Goal: Task Accomplishment & Management: Complete application form

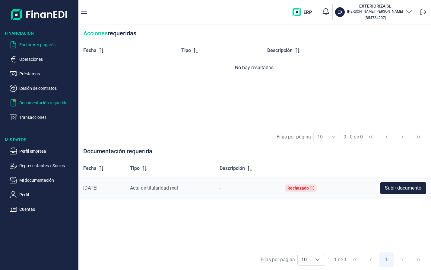
click at [44, 45] on p "Facturas y pagarés" at bounding box center [47, 44] width 57 height 7
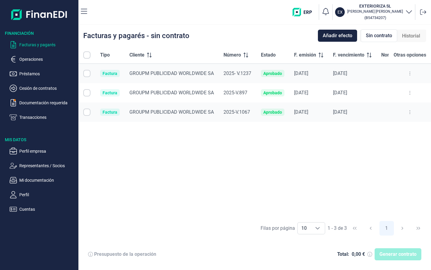
checkbox input "true"
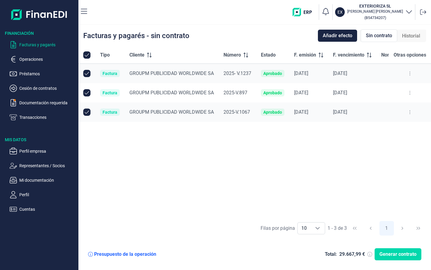
checkbox input "true"
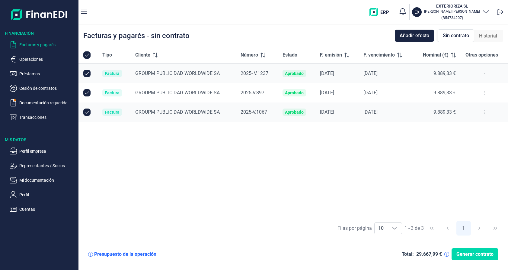
click at [144, 254] on div "Presupuesto de la operación" at bounding box center [125, 254] width 62 height 6
click at [88, 94] on input "Row Unselected null" at bounding box center [86, 92] width 7 height 7
checkbox input "false"
click at [84, 11] on icon "button" at bounding box center [84, 11] width 6 height 7
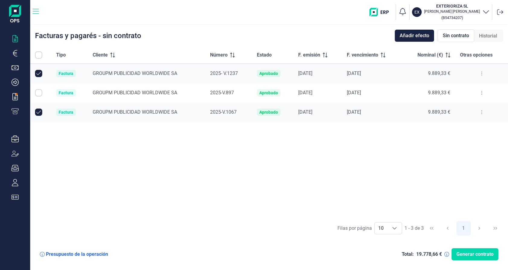
click at [35, 13] on icon "button" at bounding box center [36, 11] width 6 height 7
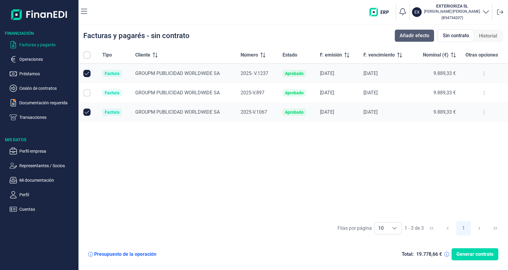
click at [407, 36] on span "Añadir efecto" at bounding box center [415, 35] width 30 height 7
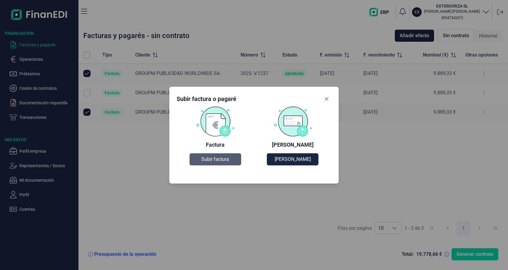
click at [208, 160] on span "Subir factura" at bounding box center [215, 158] width 28 height 7
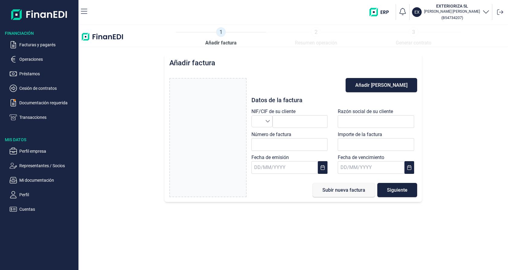
type input "0,00 €"
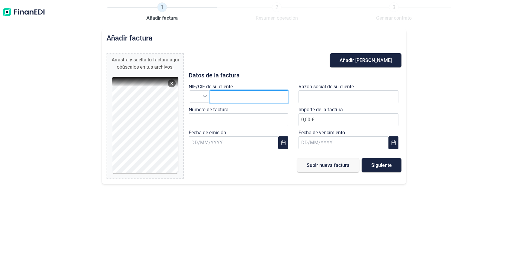
click at [233, 98] on input "text" at bounding box center [249, 96] width 79 height 13
click at [207, 96] on icon "Seleccione un país" at bounding box center [205, 96] width 4 height 2
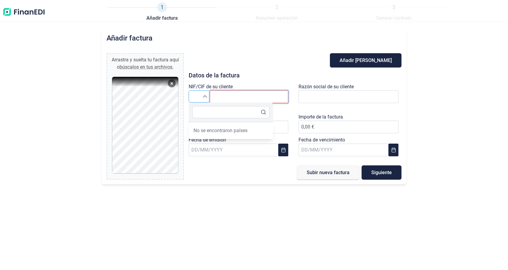
click at [220, 97] on input "text" at bounding box center [249, 96] width 79 height 13
type input "A"
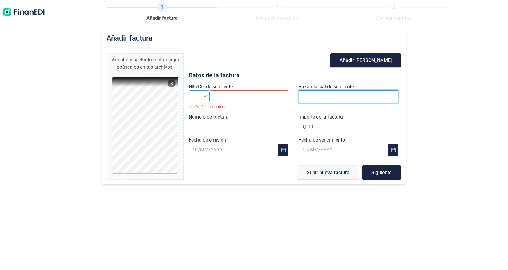
click at [318, 96] on input "text" at bounding box center [349, 96] width 100 height 13
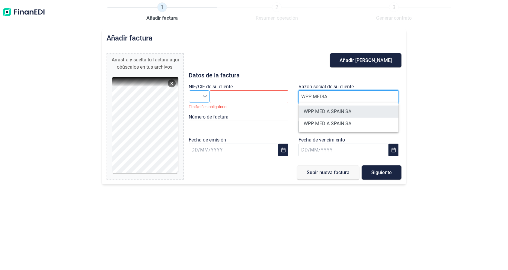
type input "WPP MEDIA"
click at [345, 113] on li "WPP MEDIA SPAIN SA" at bounding box center [349, 111] width 100 height 12
type input "A81922791"
type input "WPP MEDIA SPAIN SA"
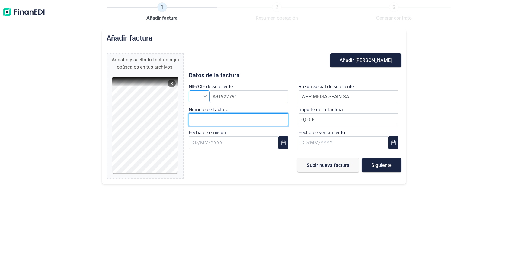
click at [200, 119] on input "Número de factura" at bounding box center [239, 119] width 100 height 13
type input "2025-R 218"
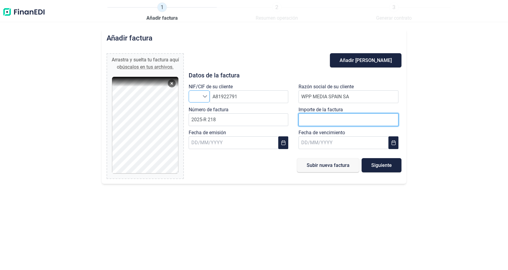
drag, startPoint x: 313, startPoint y: 119, endPoint x: 304, endPoint y: 119, distance: 9.1
click at [304, 119] on span "0,00 €" at bounding box center [349, 120] width 100 height 6
type input "1.331,00 €"
click at [198, 144] on input "text" at bounding box center [234, 142] width 90 height 13
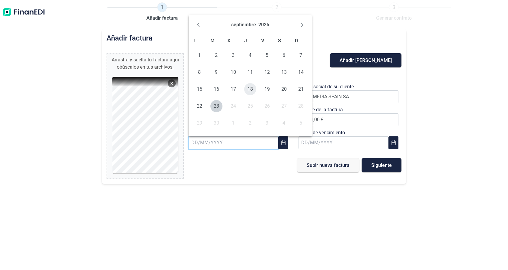
click at [249, 88] on span "18" at bounding box center [250, 89] width 12 height 12
type input "[DATE]"
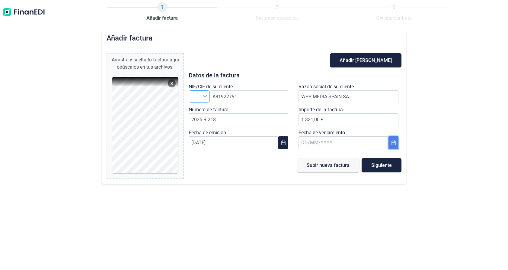
click at [392, 141] on icon "Choose Date" at bounding box center [393, 142] width 5 height 5
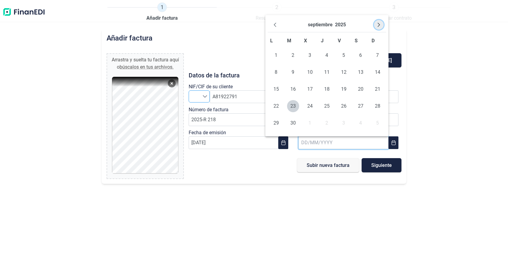
click at [377, 24] on icon "Next Month" at bounding box center [379, 24] width 5 height 5
click at [345, 88] on span "19" at bounding box center [344, 89] width 12 height 12
type input "[DATE]"
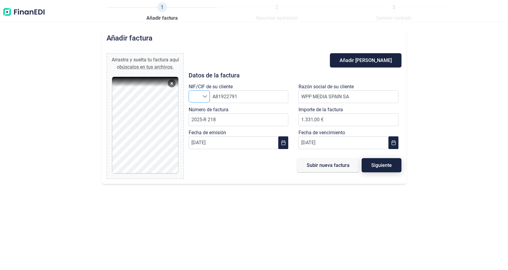
click at [384, 165] on span "Siguiente" at bounding box center [381, 165] width 21 height 5
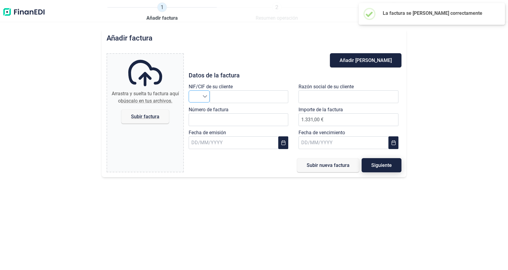
type input "0,00 €"
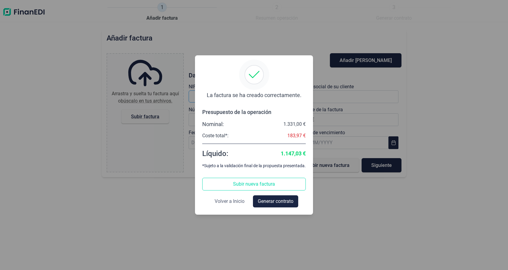
click at [233, 200] on span "Volver a Inicio" at bounding box center [230, 200] width 30 height 7
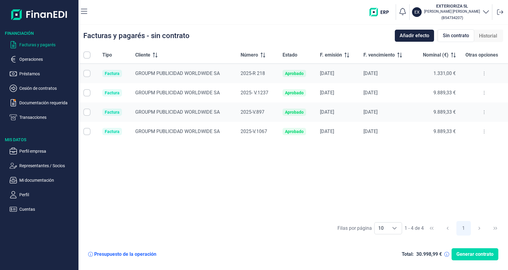
checkbox input "true"
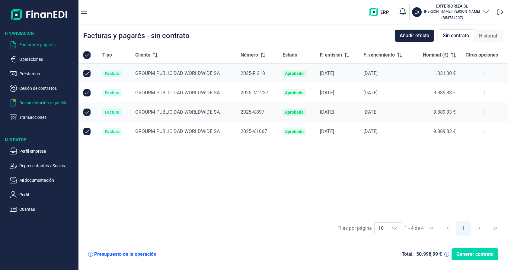
click at [55, 104] on p "Documentación requerida" at bounding box center [47, 102] width 57 height 7
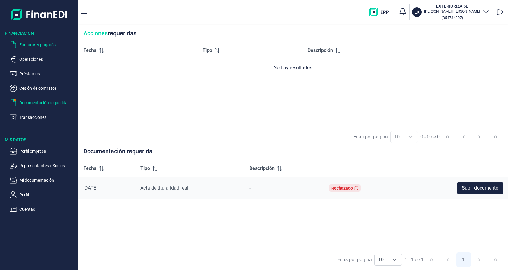
click at [43, 45] on p "Facturas y pagarés" at bounding box center [47, 44] width 57 height 7
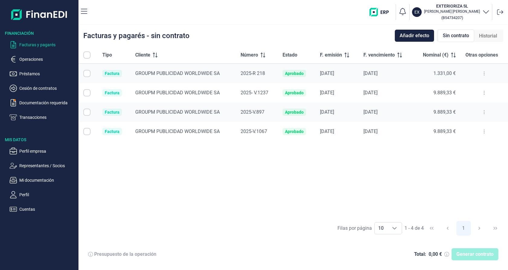
checkbox input "true"
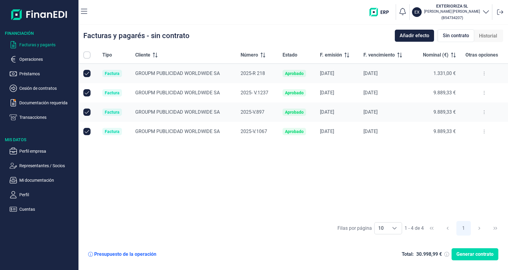
checkbox input "true"
click at [87, 112] on input "Row Unselected null" at bounding box center [86, 111] width 7 height 7
checkbox input "false"
click at [35, 101] on p "Documentación requerida" at bounding box center [47, 102] width 57 height 7
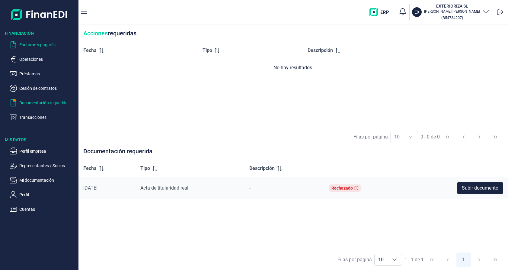
drag, startPoint x: 41, startPoint y: 43, endPoint x: 37, endPoint y: 45, distance: 4.8
click at [41, 43] on p "Facturas y pagarés" at bounding box center [47, 44] width 57 height 7
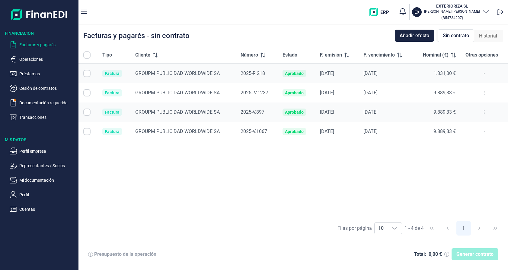
checkbox input "true"
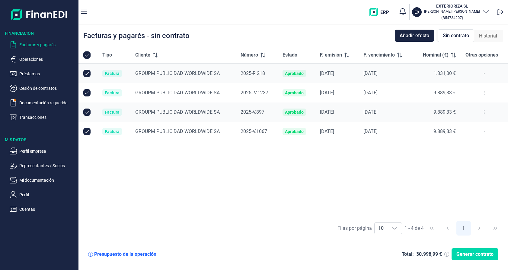
checkbox input "true"
click at [431, 255] on span "Generar contrato" at bounding box center [475, 253] width 37 height 7
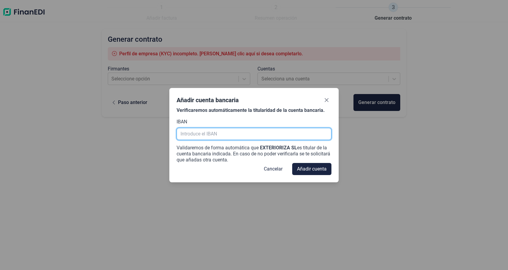
click at [197, 136] on input "text" at bounding box center [254, 134] width 155 height 12
paste input "[FINANCIAL_ID]"
type input "[FINANCIAL_ID]"
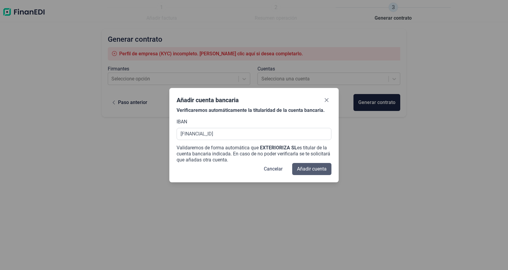
click at [322, 169] on span "Añadir cuenta" at bounding box center [312, 168] width 30 height 7
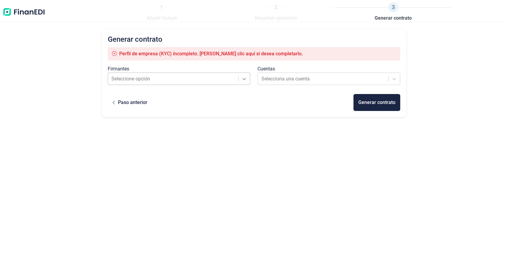
click at [245, 78] on icon at bounding box center [244, 79] width 6 height 6
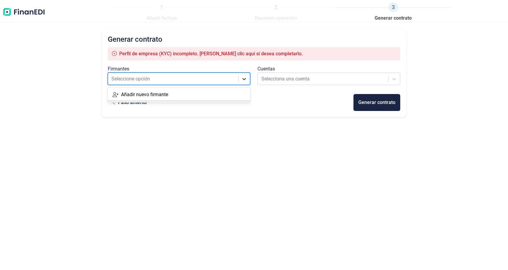
click at [245, 78] on icon at bounding box center [244, 79] width 6 height 6
click at [319, 77] on div at bounding box center [323, 79] width 124 height 8
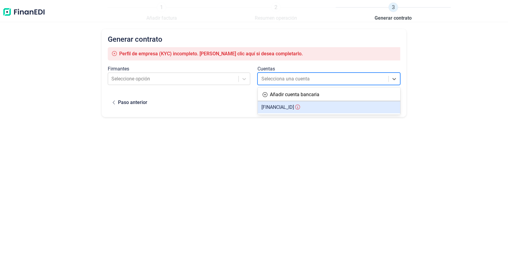
click at [294, 108] on span "[FINANCIAL_ID]" at bounding box center [277, 107] width 33 height 6
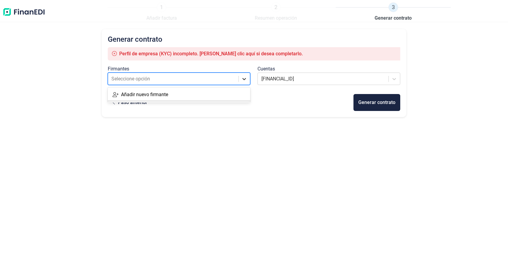
click at [246, 78] on icon at bounding box center [244, 79] width 6 height 6
click at [194, 95] on div "Añadir nuevo firmante" at bounding box center [179, 94] width 143 height 12
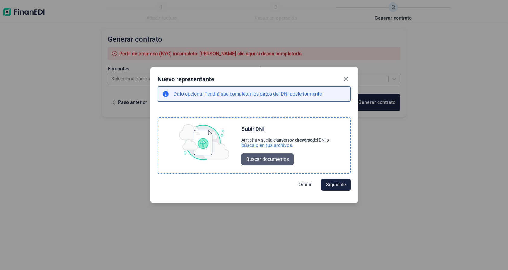
click at [266, 158] on span "Buscar documentos" at bounding box center [267, 158] width 43 height 7
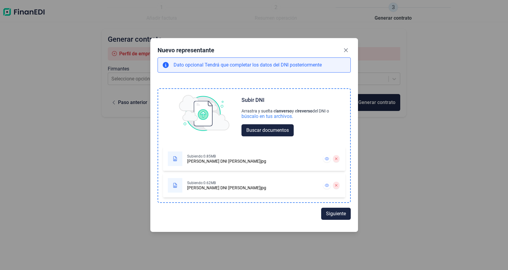
click at [332, 184] on div at bounding box center [327, 185] width 10 height 10
click at [327, 159] on icon at bounding box center [327, 159] width 4 height 4
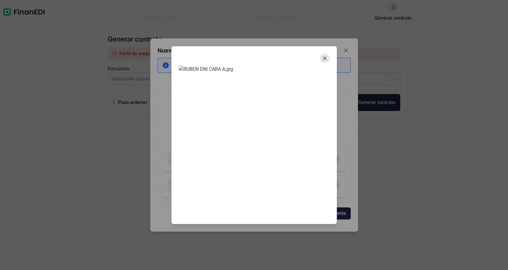
click at [327, 53] on button "Close" at bounding box center [325, 58] width 10 height 10
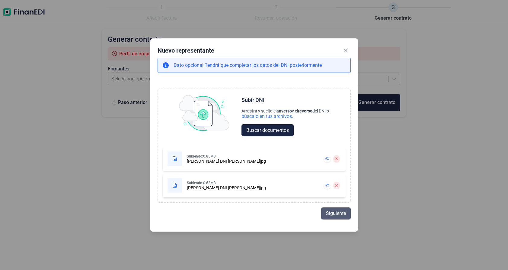
click at [334, 215] on span "Siguiente" at bounding box center [336, 213] width 20 height 7
select select "ES"
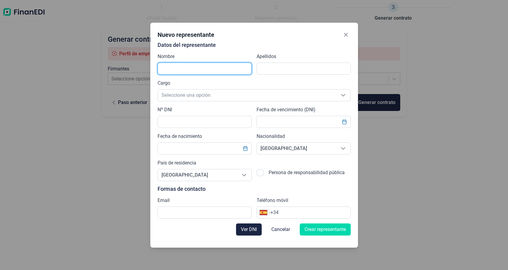
click at [170, 69] on input "text" at bounding box center [205, 68] width 94 height 12
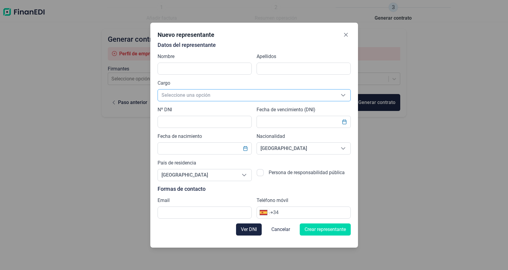
click at [206, 95] on span "Seleccione una opción" at bounding box center [247, 94] width 178 height 11
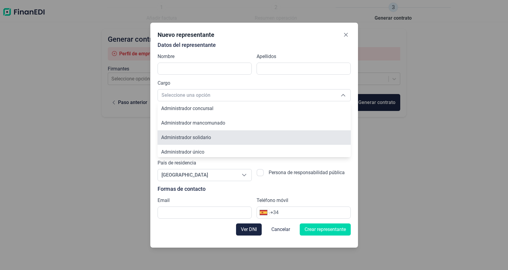
scroll to position [15, 0]
click at [190, 133] on li "Administrador único" at bounding box center [254, 137] width 193 height 14
type input "Administrador único"
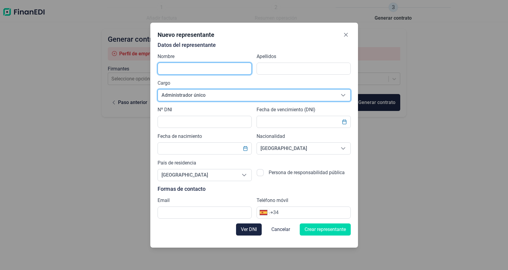
click at [233, 67] on input "text" at bounding box center [205, 68] width 94 height 12
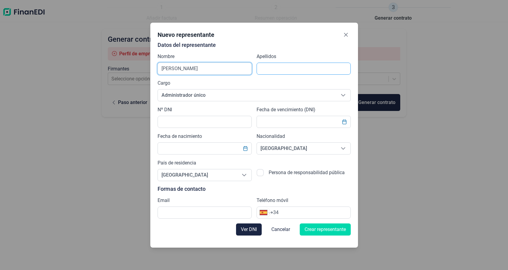
type input "[PERSON_NAME]"
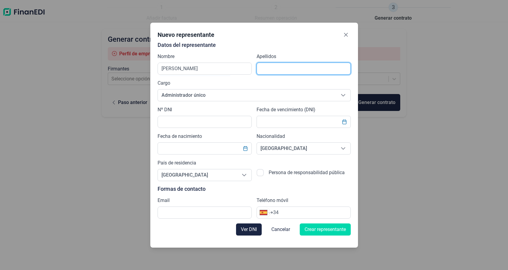
click at [280, 68] on input "text" at bounding box center [304, 68] width 94 height 12
type input "[PERSON_NAME]"
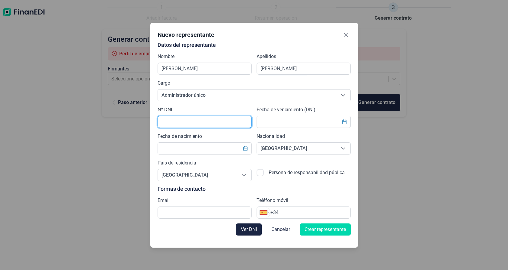
click at [193, 124] on input "text" at bounding box center [205, 122] width 94 height 12
type input "21668237Y"
click at [345, 122] on icon "Choose Date" at bounding box center [344, 121] width 5 height 5
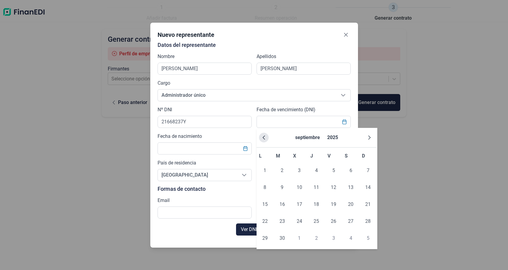
click at [264, 137] on icon "Previous Month" at bounding box center [263, 137] width 5 height 5
click at [370, 138] on icon "Next Month" at bounding box center [369, 137] width 2 height 4
click at [265, 236] on span "27" at bounding box center [265, 238] width 12 height 12
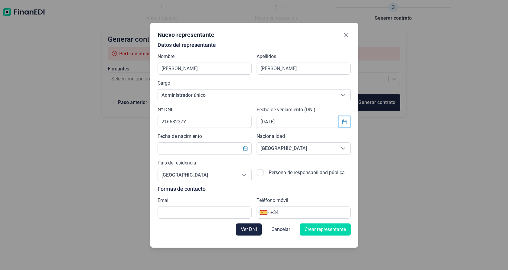
click at [344, 123] on icon "Choose Date" at bounding box center [344, 121] width 5 height 5
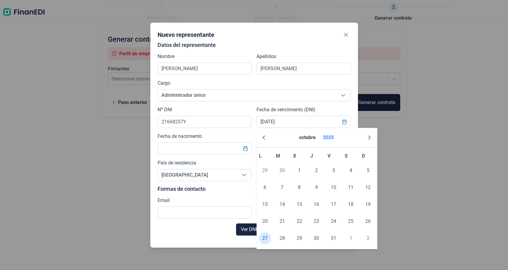
click at [331, 137] on button "2025" at bounding box center [329, 137] width 16 height 14
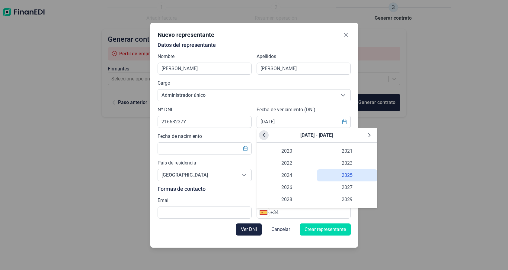
click at [262, 135] on icon "Previous Decade" at bounding box center [263, 135] width 5 height 5
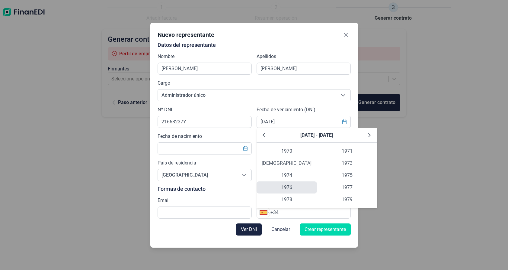
click at [282, 185] on span "1976" at bounding box center [287, 187] width 60 height 12
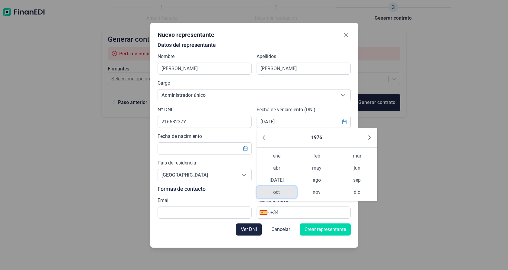
click at [280, 193] on span "oct" at bounding box center [277, 192] width 40 height 12
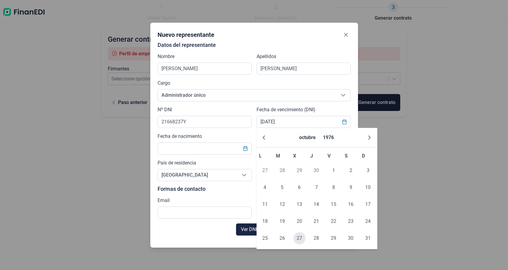
click at [302, 237] on span "27" at bounding box center [299, 238] width 12 height 12
type input "[DATE]"
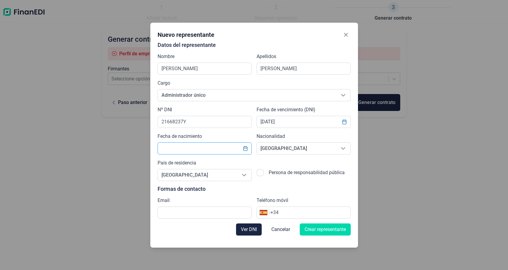
click at [184, 149] on input "text" at bounding box center [205, 148] width 94 height 12
type input "[DATE]"
click at [345, 120] on icon "Choose Date" at bounding box center [344, 121] width 5 height 5
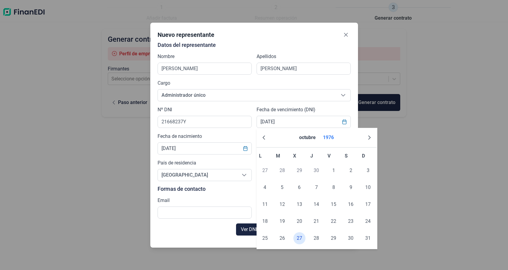
click at [335, 137] on button "1976" at bounding box center [329, 137] width 16 height 14
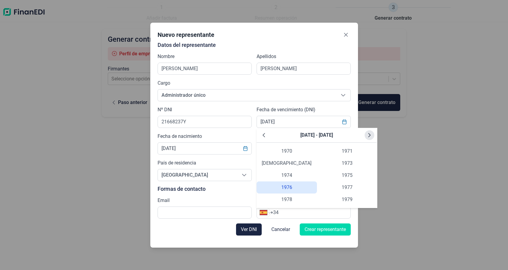
click at [370, 135] on icon "Next Decade" at bounding box center [369, 135] width 5 height 5
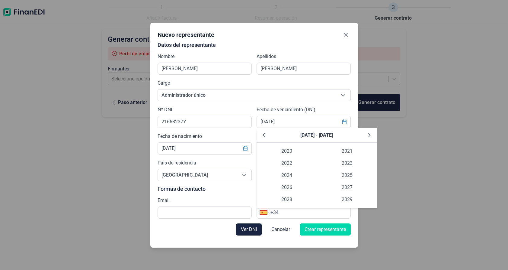
click at [370, 135] on icon "Next Decade" at bounding box center [369, 135] width 5 height 5
click at [350, 151] on span "2031" at bounding box center [347, 151] width 60 height 12
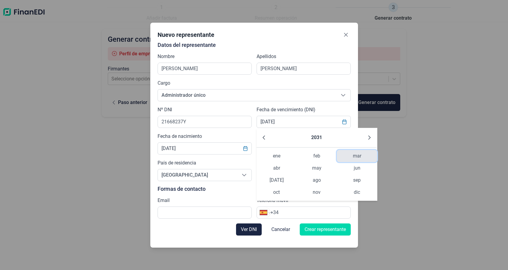
click at [360, 155] on span "mar" at bounding box center [357, 156] width 40 height 12
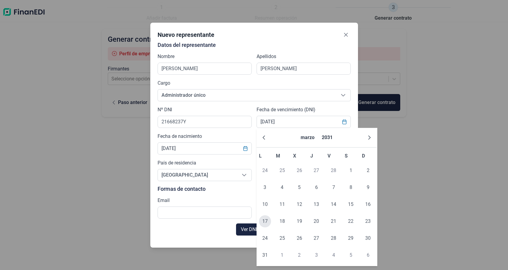
click at [265, 220] on span "17" at bounding box center [265, 221] width 12 height 12
type input "[DATE]"
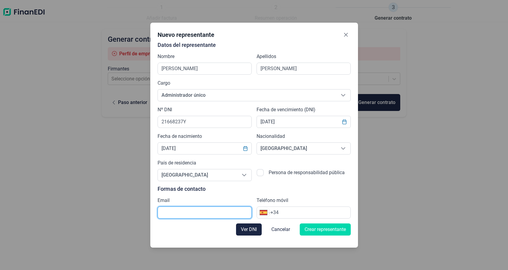
click at [180, 211] on input "text" at bounding box center [205, 212] width 94 height 12
type input "R"
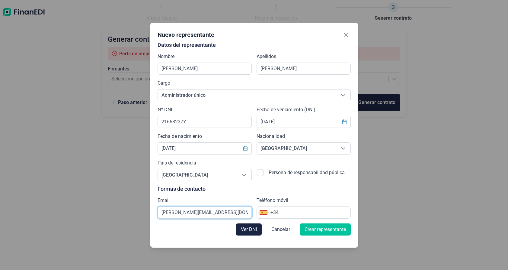
type input "[PERSON_NAME][EMAIL_ADDRESS][DOMAIN_NAME]"
click at [328, 230] on span "Crear representante" at bounding box center [325, 229] width 41 height 7
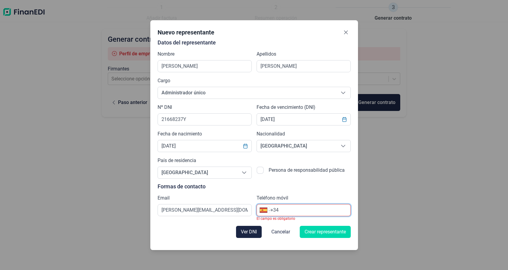
click at [300, 210] on input "+34" at bounding box center [311, 209] width 80 height 7
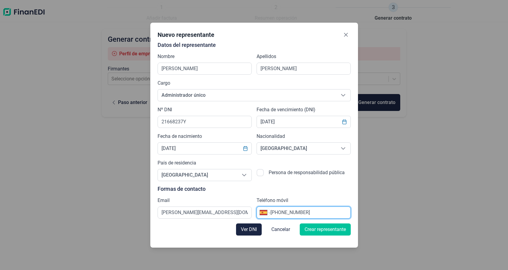
type input "[PHONE_NUMBER]"
click at [317, 230] on span "Crear representante" at bounding box center [325, 229] width 41 height 7
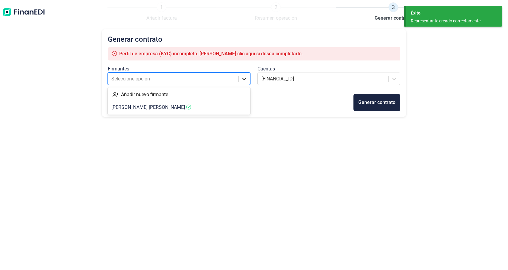
click at [245, 79] on icon at bounding box center [244, 79] width 4 height 2
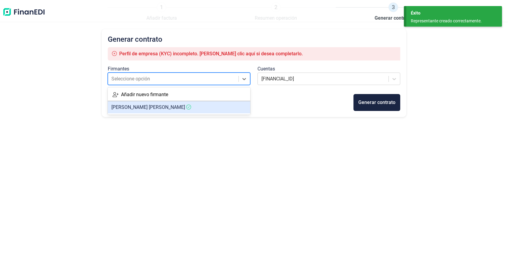
click at [220, 109] on article "[PERSON_NAME] [PERSON_NAME]" at bounding box center [179, 107] width 143 height 12
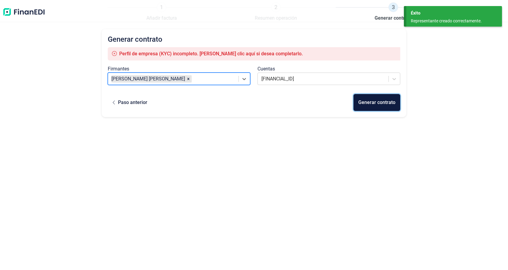
click at [374, 102] on div "Generar contrato" at bounding box center [376, 102] width 37 height 7
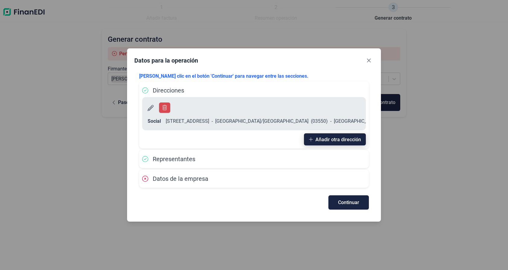
click at [345, 140] on span "Añadir otra dirección" at bounding box center [339, 139] width 46 height 5
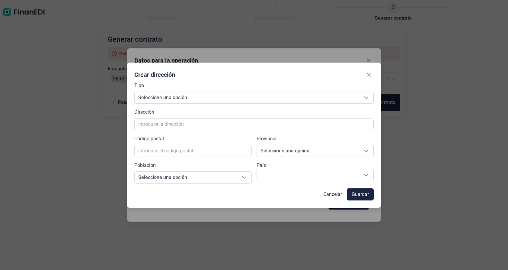
click at [312, 138] on div "Provincia Seleccione una opción Seleccione una opción" at bounding box center [315, 146] width 117 height 22
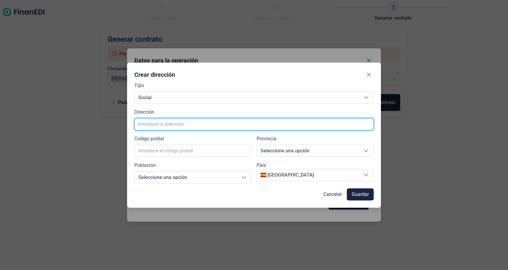
click at [207, 124] on input "text" at bounding box center [254, 124] width 240 height 12
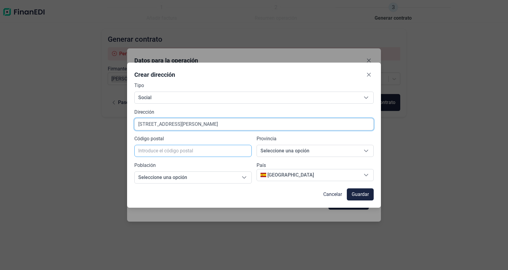
type input "[STREET_ADDRESS][PERSON_NAME]"
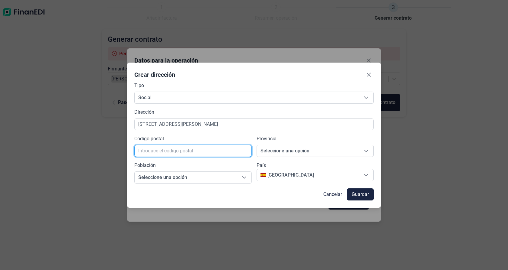
click at [195, 151] on input "text" at bounding box center [192, 151] width 117 height 12
type input "03690"
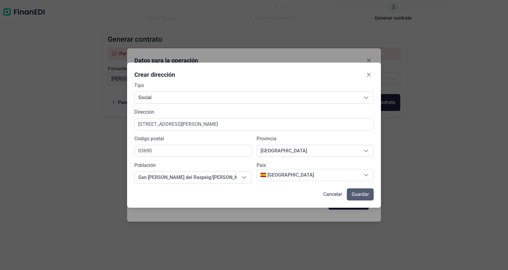
click at [360, 194] on span "Guardar" at bounding box center [360, 194] width 17 height 7
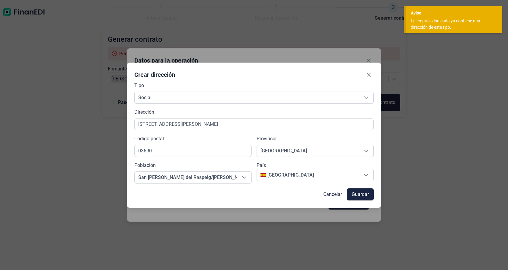
click at [360, 194] on span "Guardar" at bounding box center [360, 194] width 17 height 7
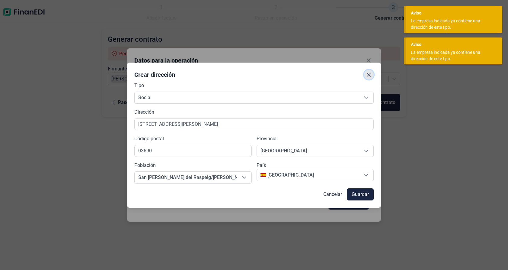
click at [369, 73] on icon "Close" at bounding box center [369, 74] width 5 height 5
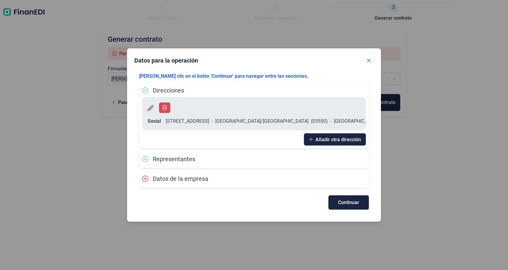
click at [173, 89] on span "Direcciones" at bounding box center [168, 90] width 31 height 7
click at [214, 145] on div "Añadir otra dirección" at bounding box center [254, 138] width 224 height 14
click at [163, 180] on span "Datos de la empresa" at bounding box center [181, 178] width 56 height 7
click at [355, 181] on div "Datos de la empresa" at bounding box center [254, 178] width 224 height 9
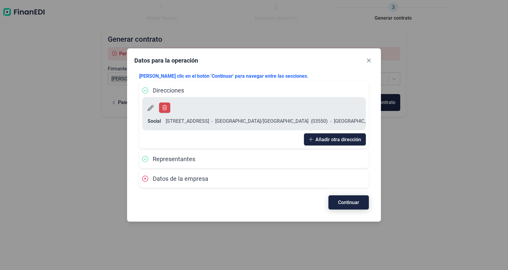
click at [350, 202] on span "Continuar" at bounding box center [348, 202] width 21 height 5
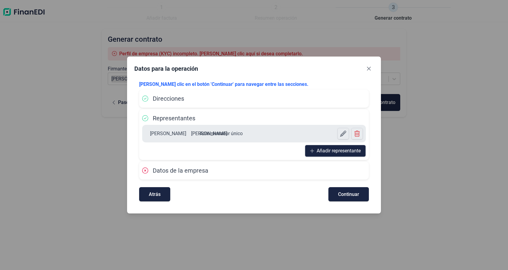
click at [145, 171] on icon at bounding box center [145, 170] width 6 height 6
click at [350, 195] on span "Continuar" at bounding box center [348, 194] width 21 height 5
select select "ES"
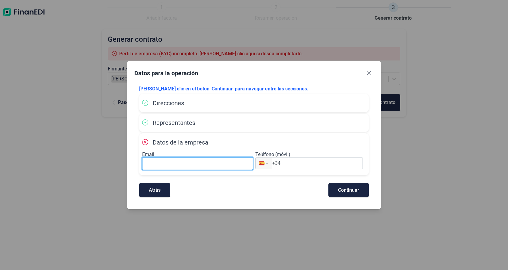
click at [181, 162] on input at bounding box center [197, 163] width 111 height 13
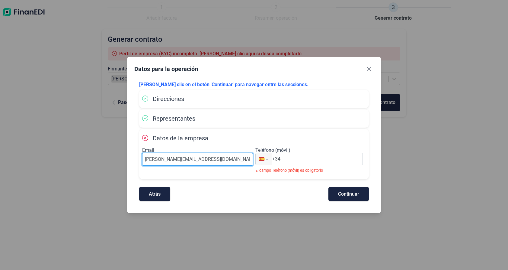
type input "[PERSON_NAME][EMAIL_ADDRESS][DOMAIN_NAME]"
click at [296, 159] on input "+34" at bounding box center [317, 158] width 91 height 7
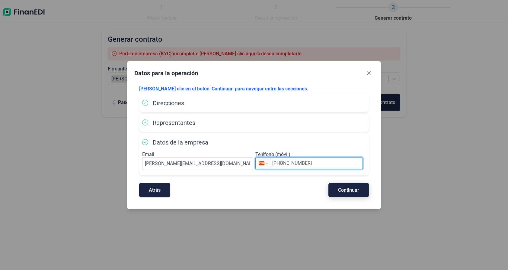
type input "[PHONE_NUMBER]"
click at [355, 191] on span "Continuar" at bounding box center [348, 189] width 21 height 5
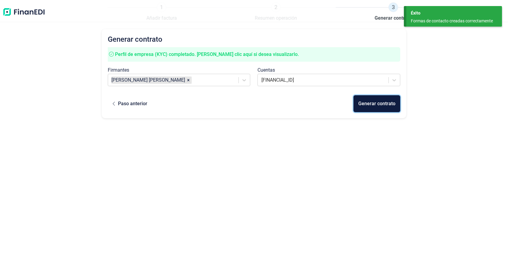
click at [375, 103] on div "Generar contrato" at bounding box center [376, 103] width 37 height 7
click at [381, 102] on div at bounding box center [381, 104] width 39 height 12
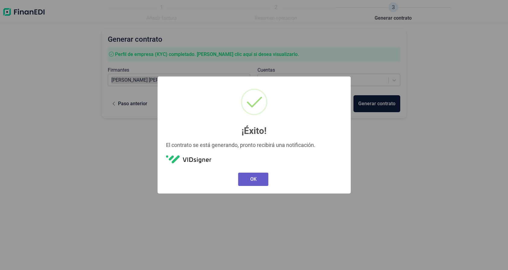
click at [256, 179] on button "OK" at bounding box center [253, 178] width 30 height 13
